Goal: Information Seeking & Learning: Learn about a topic

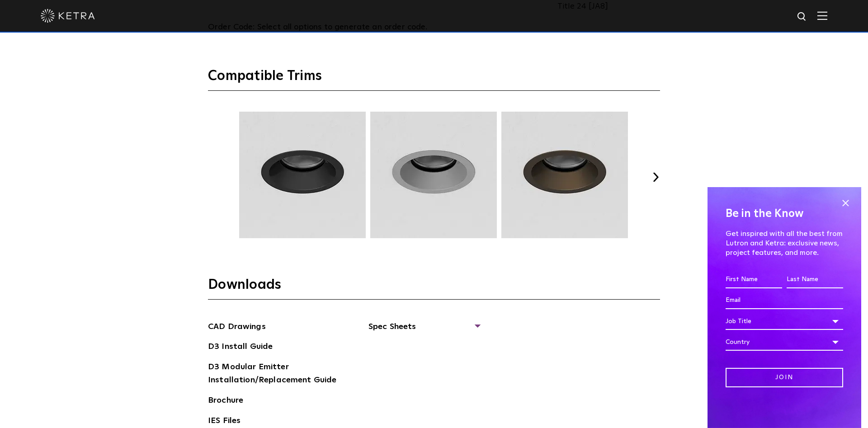
scroll to position [1245, 0]
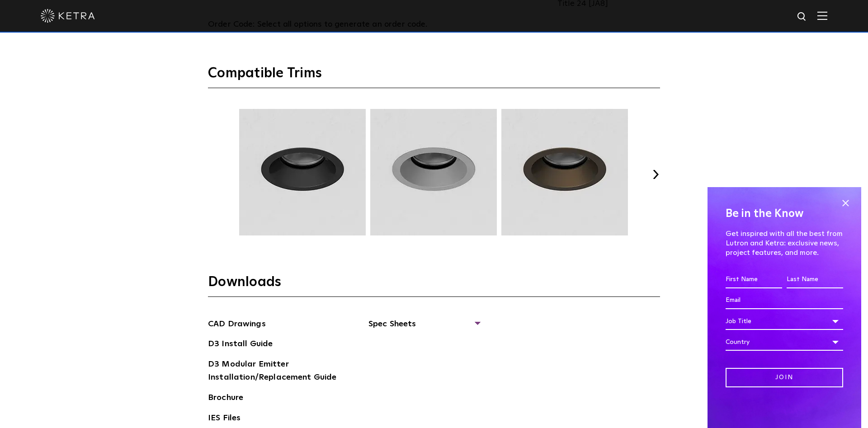
click at [655, 171] on button "Next" at bounding box center [655, 174] width 9 height 9
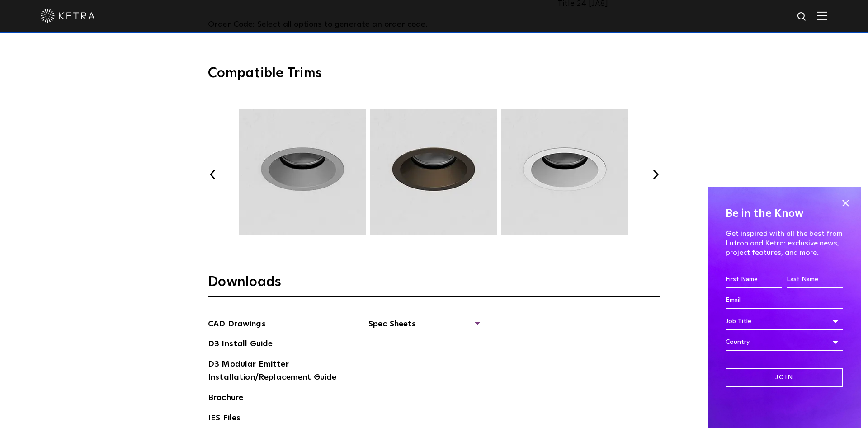
click at [655, 171] on button "Next" at bounding box center [655, 174] width 9 height 9
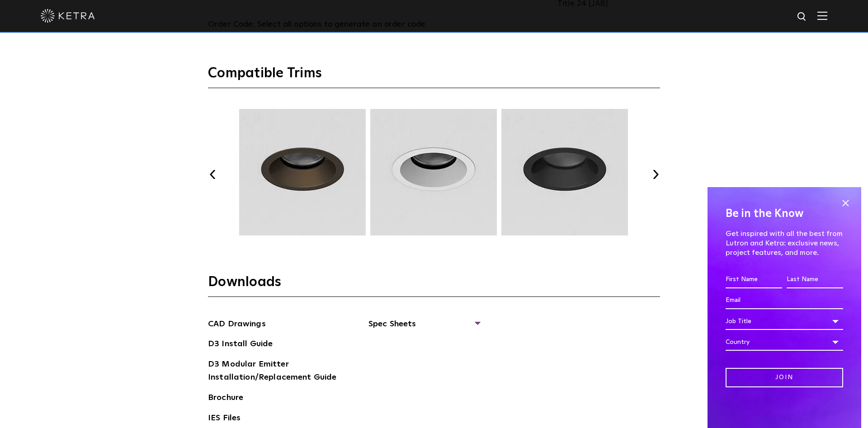
click at [655, 171] on button "Next" at bounding box center [655, 174] width 9 height 9
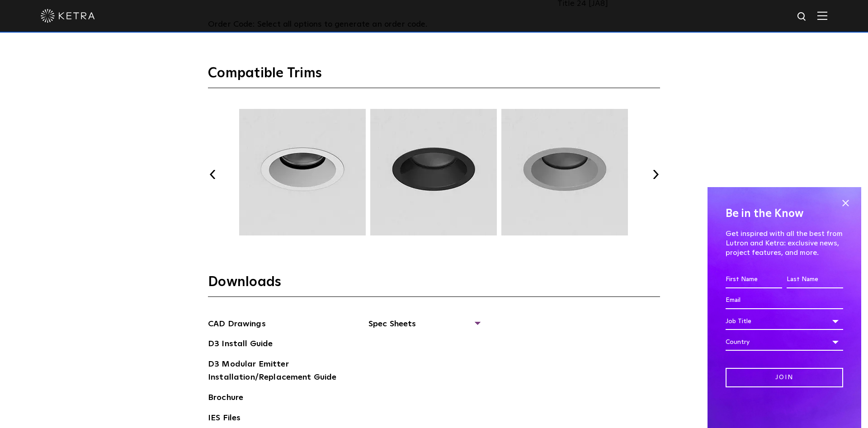
click at [655, 171] on button "Next" at bounding box center [655, 174] width 9 height 9
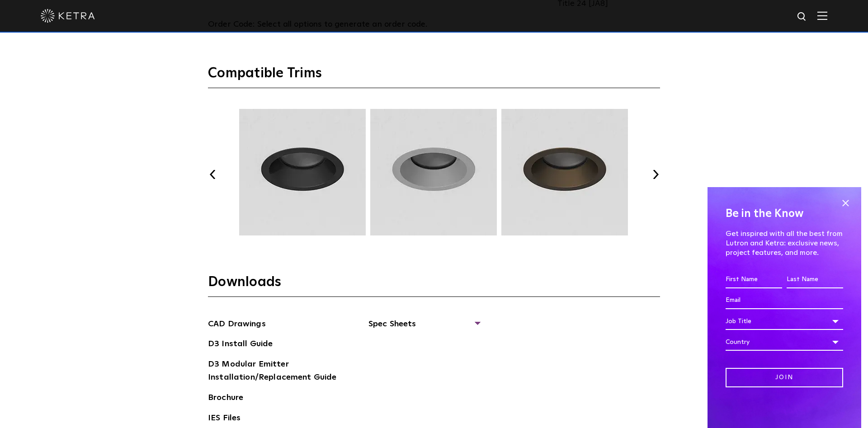
click at [655, 171] on button "Next" at bounding box center [655, 174] width 9 height 9
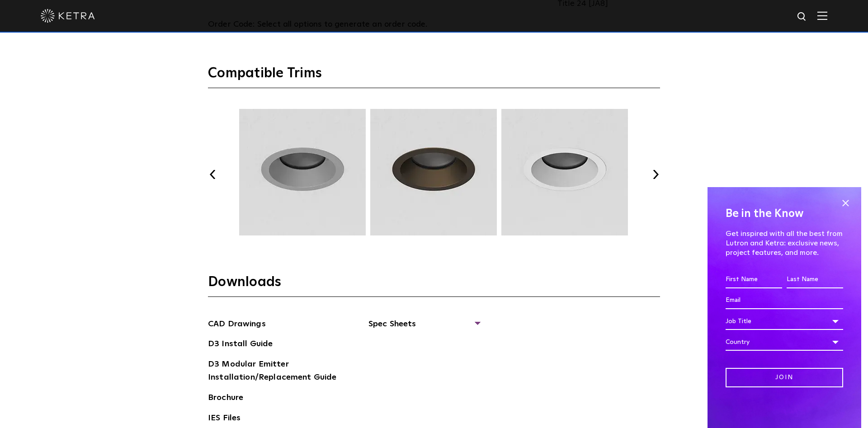
click at [655, 171] on button "Next" at bounding box center [655, 174] width 9 height 9
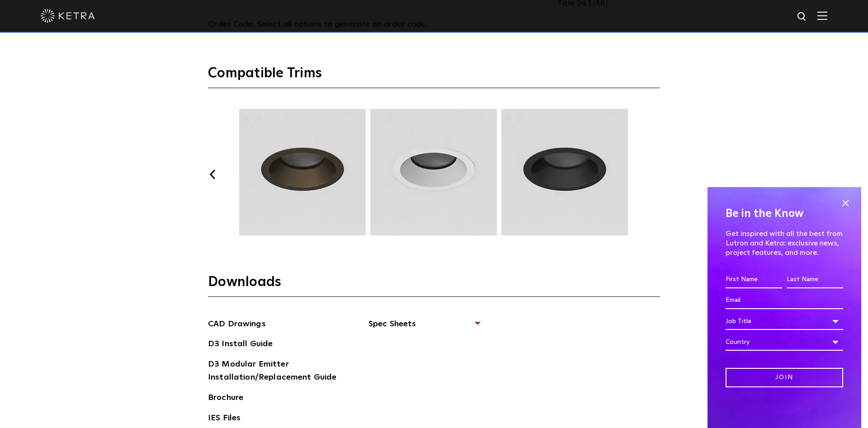
click at [655, 171] on button "Next" at bounding box center [655, 174] width 9 height 9
click at [444, 170] on img at bounding box center [433, 172] width 129 height 127
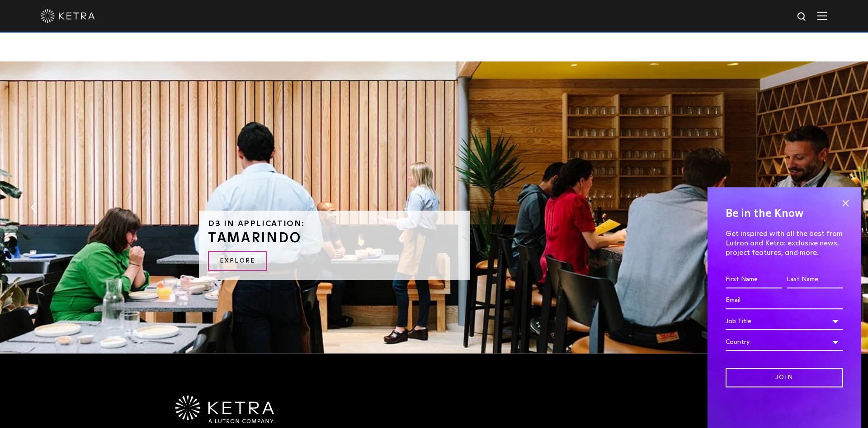
scroll to position [1891, 0]
